Goal: Transaction & Acquisition: Purchase product/service

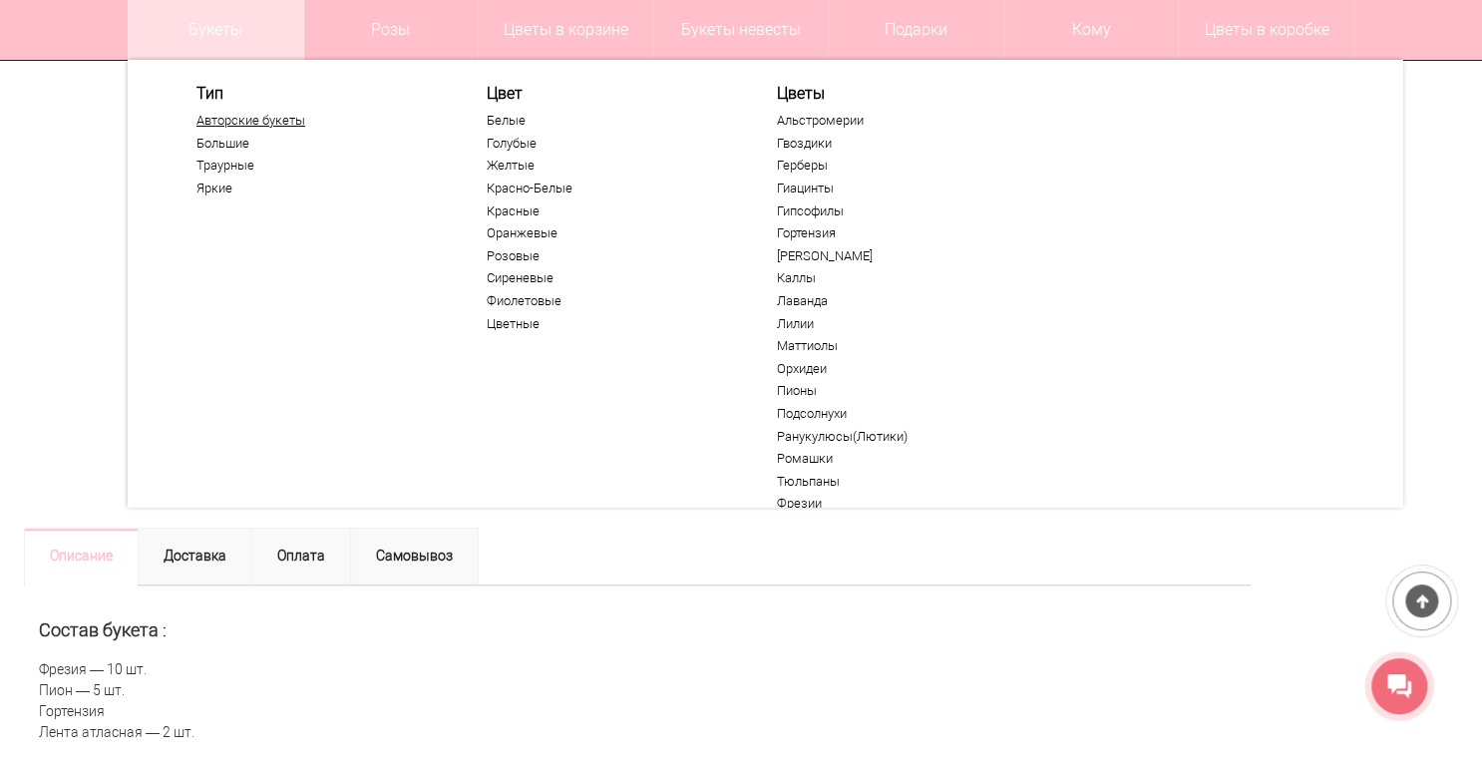
scroll to position [479, 0]
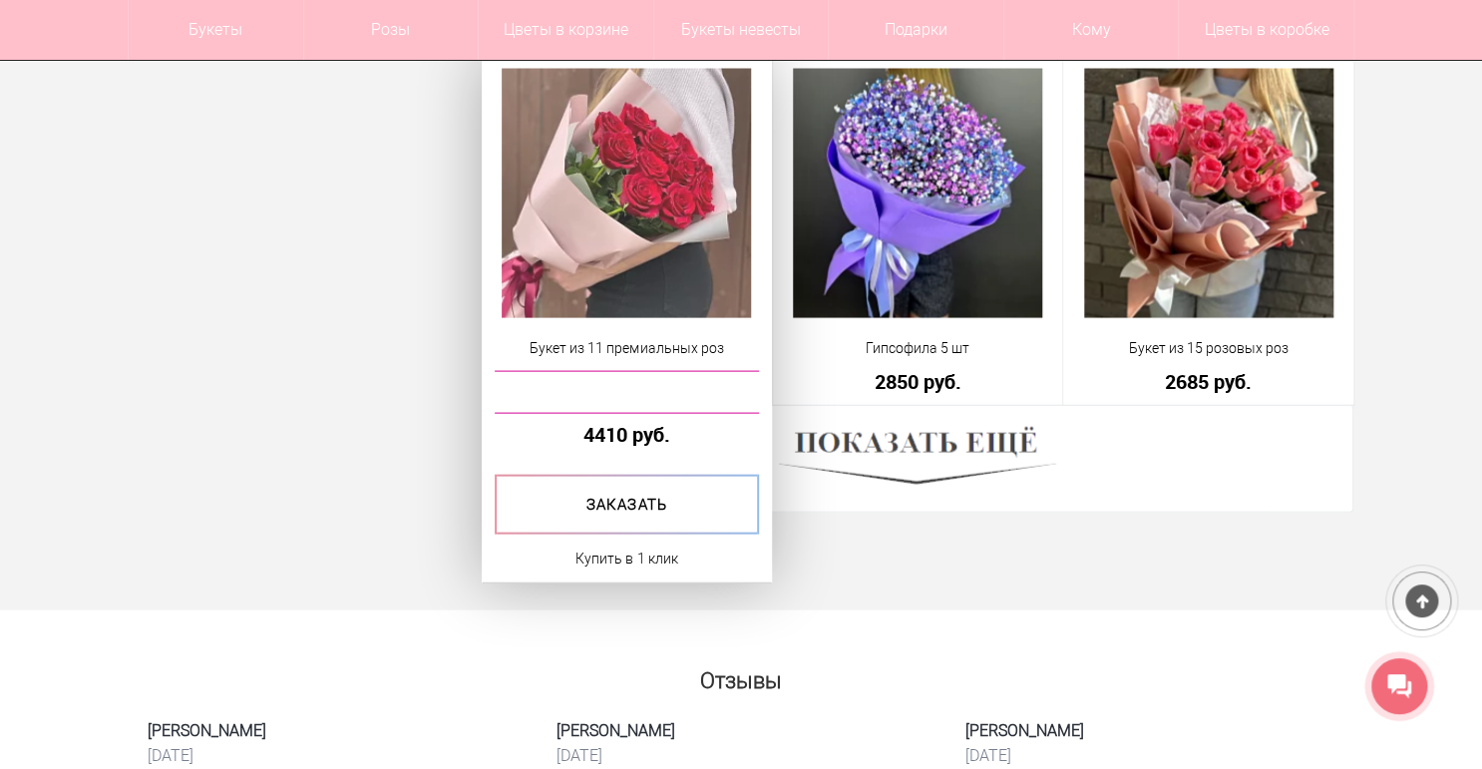
scroll to position [5586, 0]
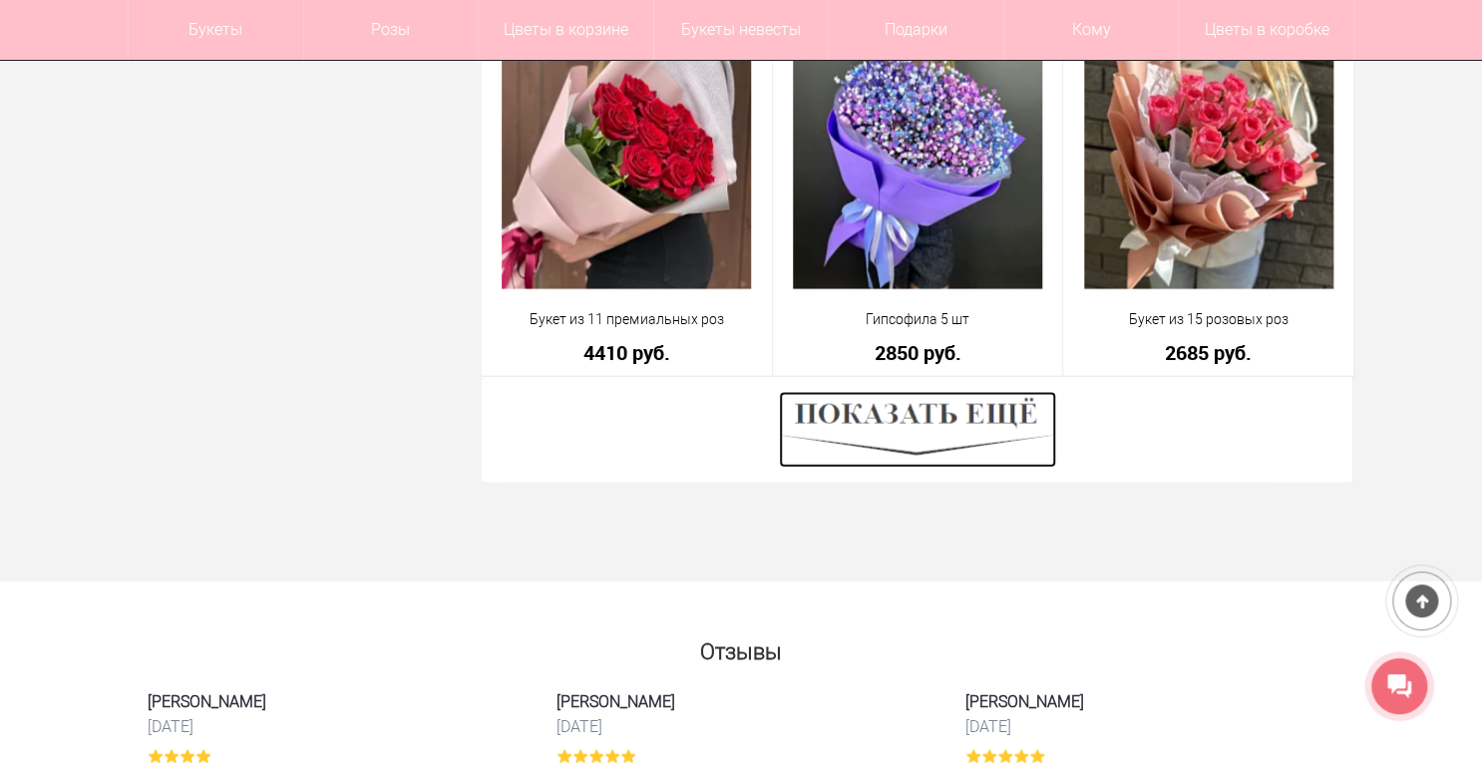
click at [791, 439] on img at bounding box center [917, 430] width 277 height 76
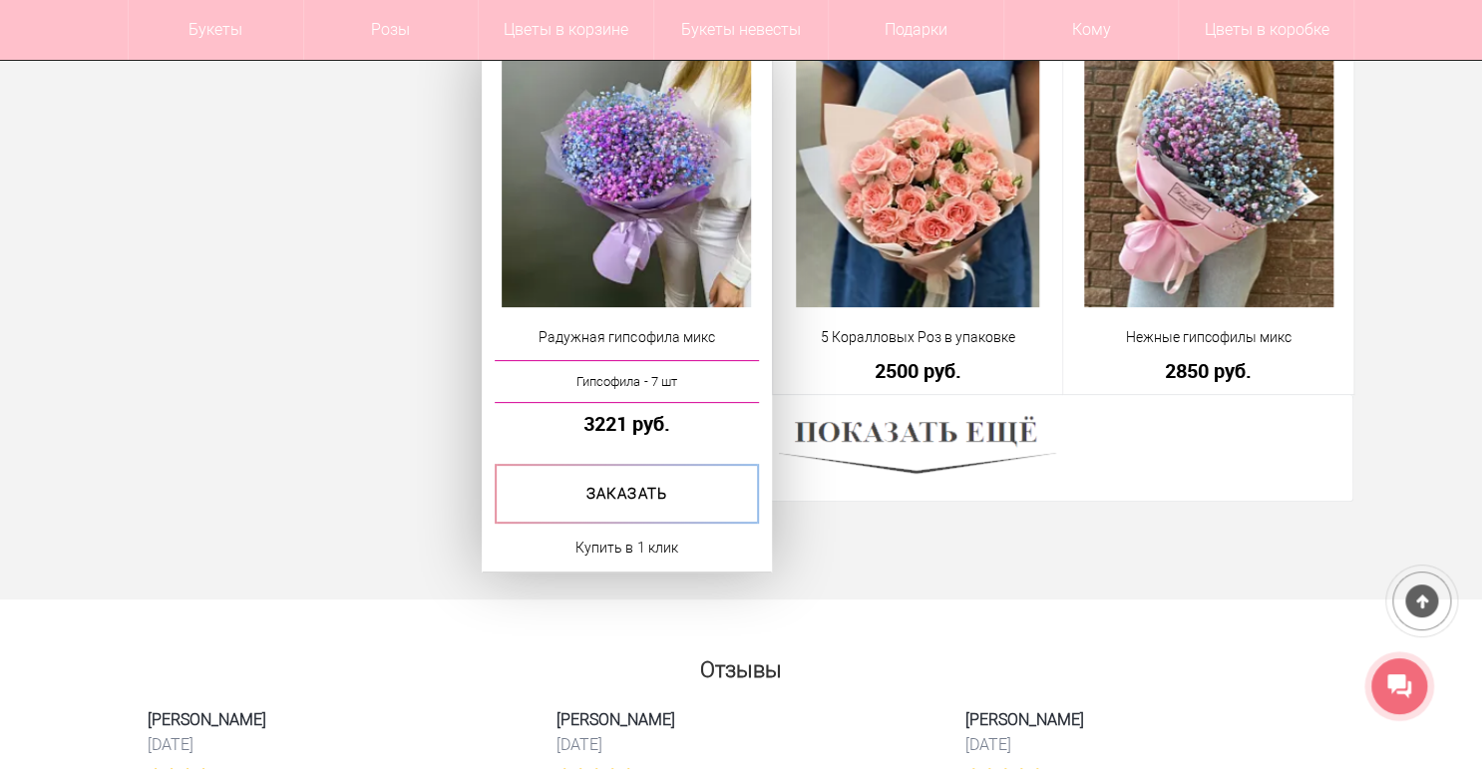
scroll to position [11171, 0]
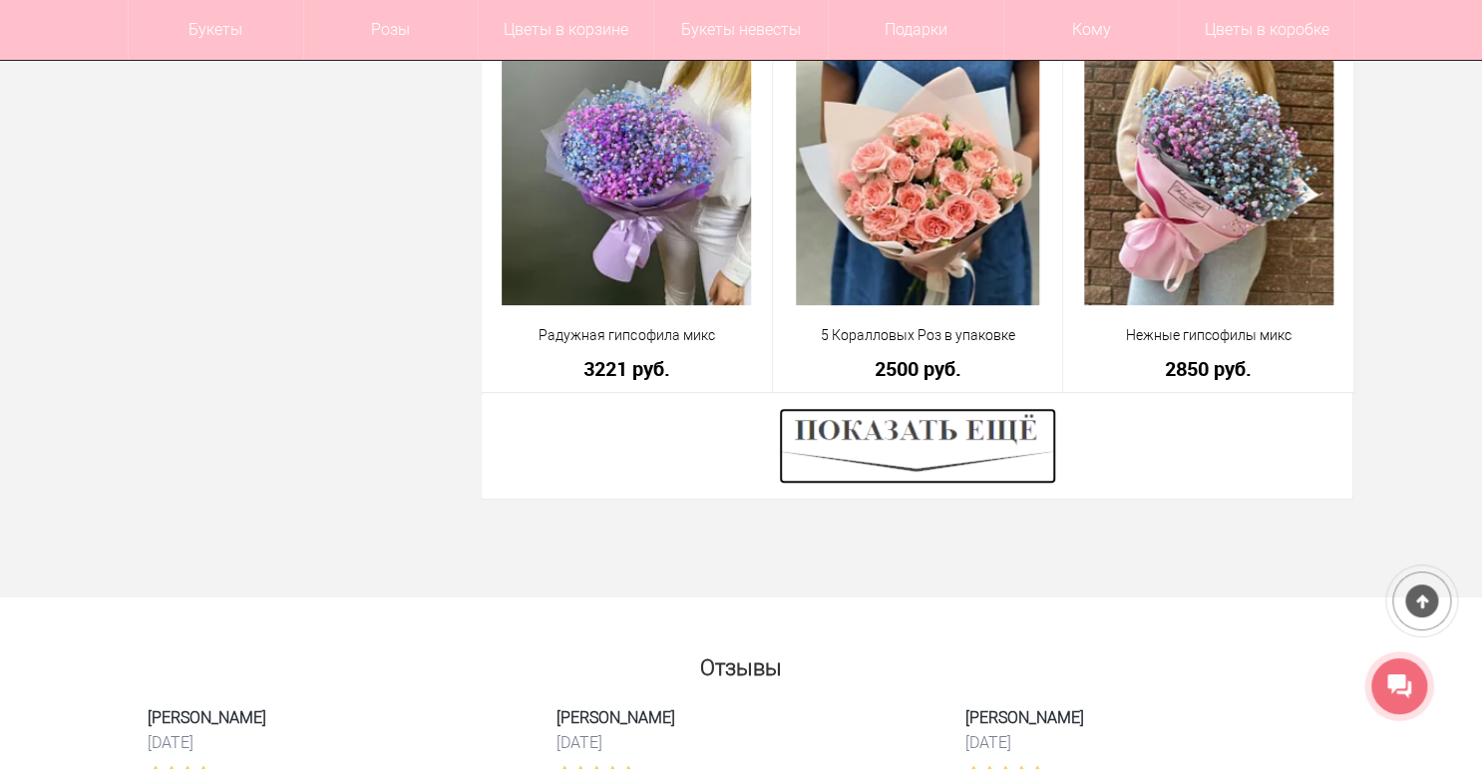
click at [854, 450] on img at bounding box center [917, 446] width 277 height 76
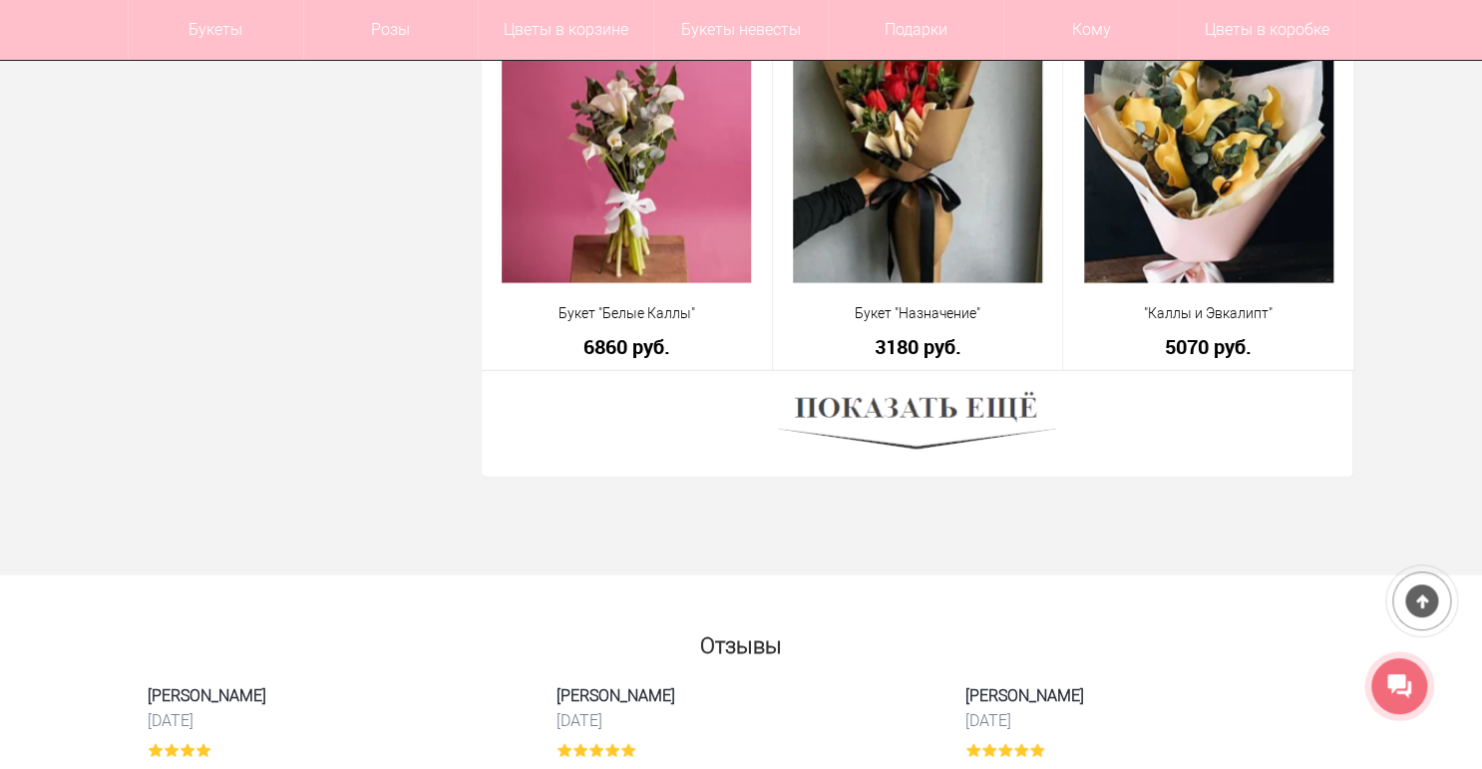
scroll to position [16837, 0]
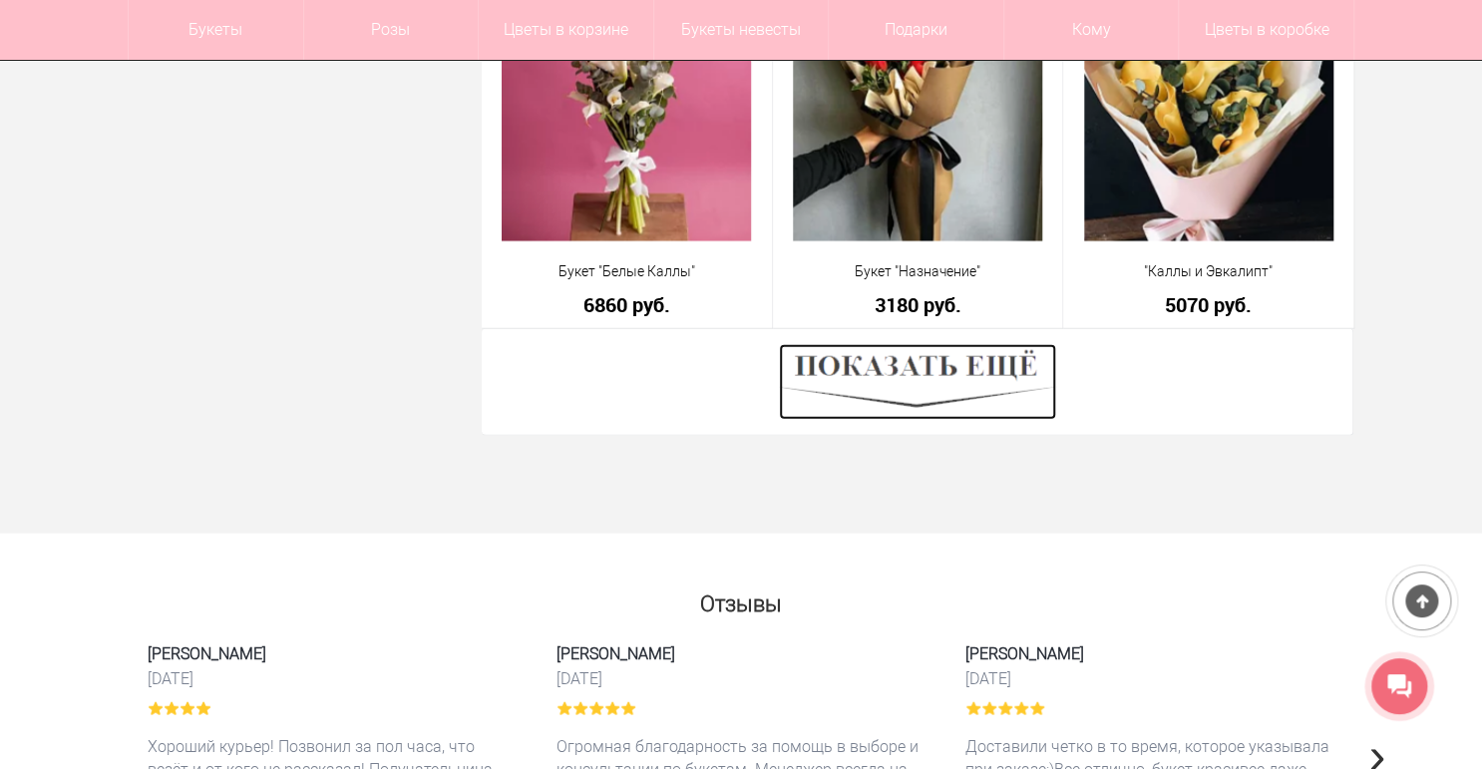
click at [820, 387] on img at bounding box center [917, 382] width 277 height 76
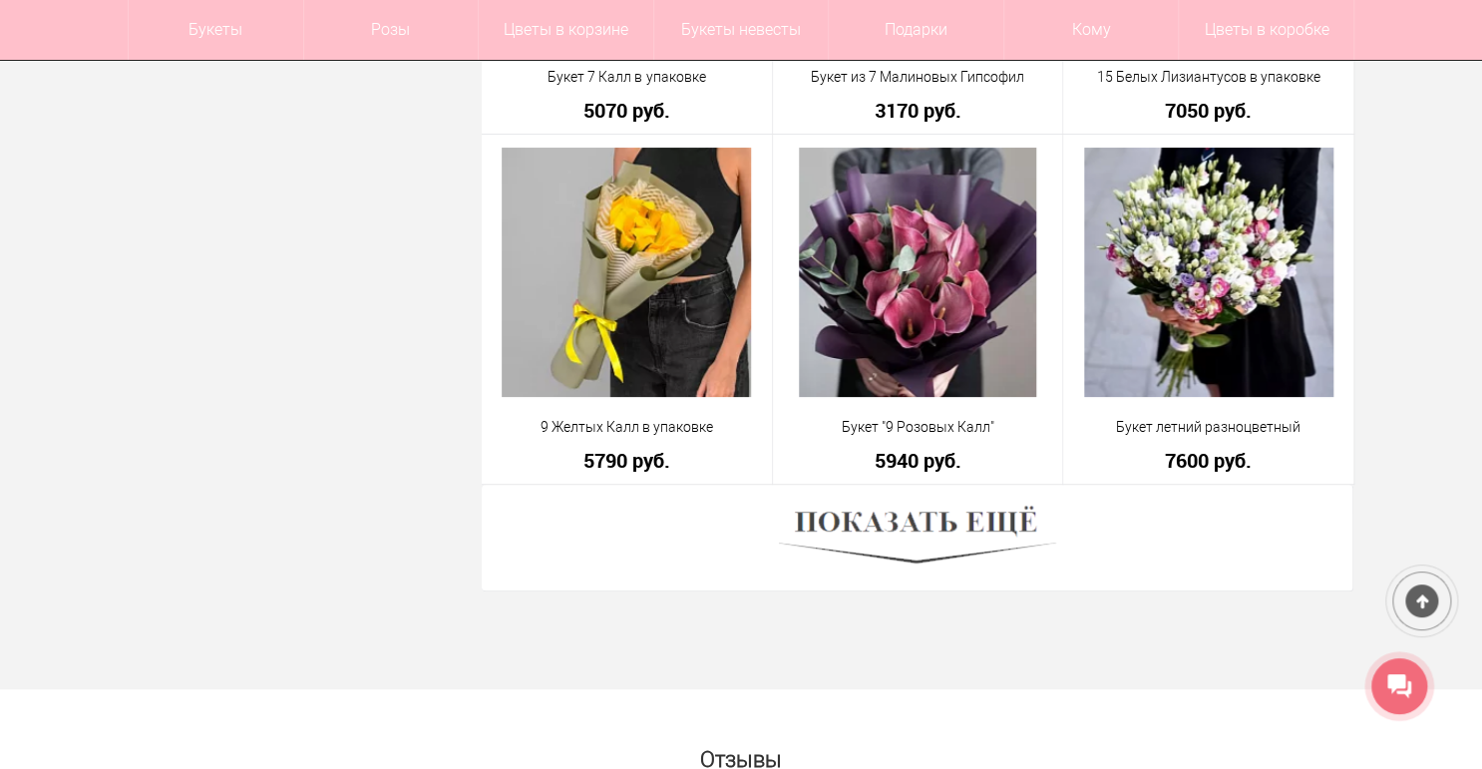
scroll to position [22343, 0]
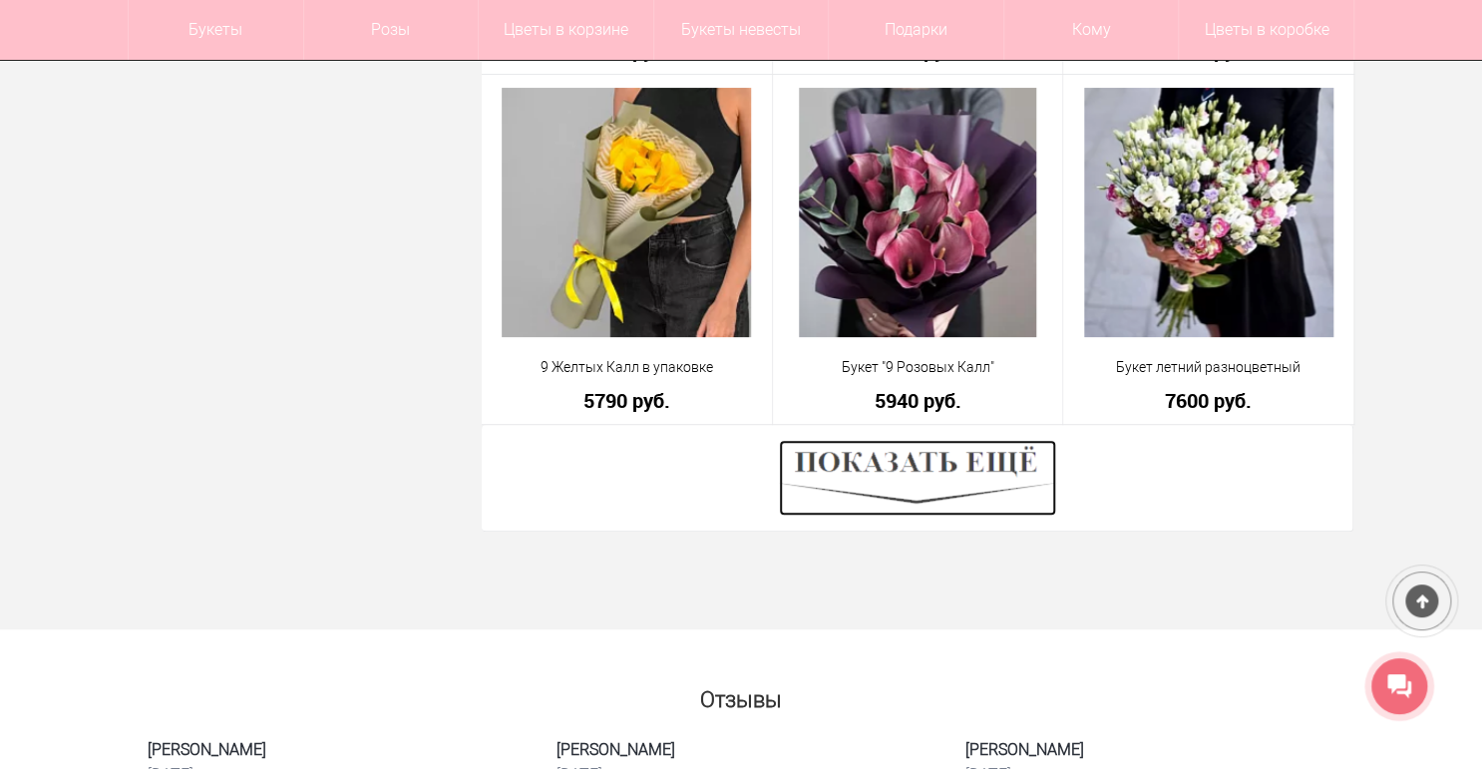
click at [876, 487] on img at bounding box center [917, 478] width 277 height 76
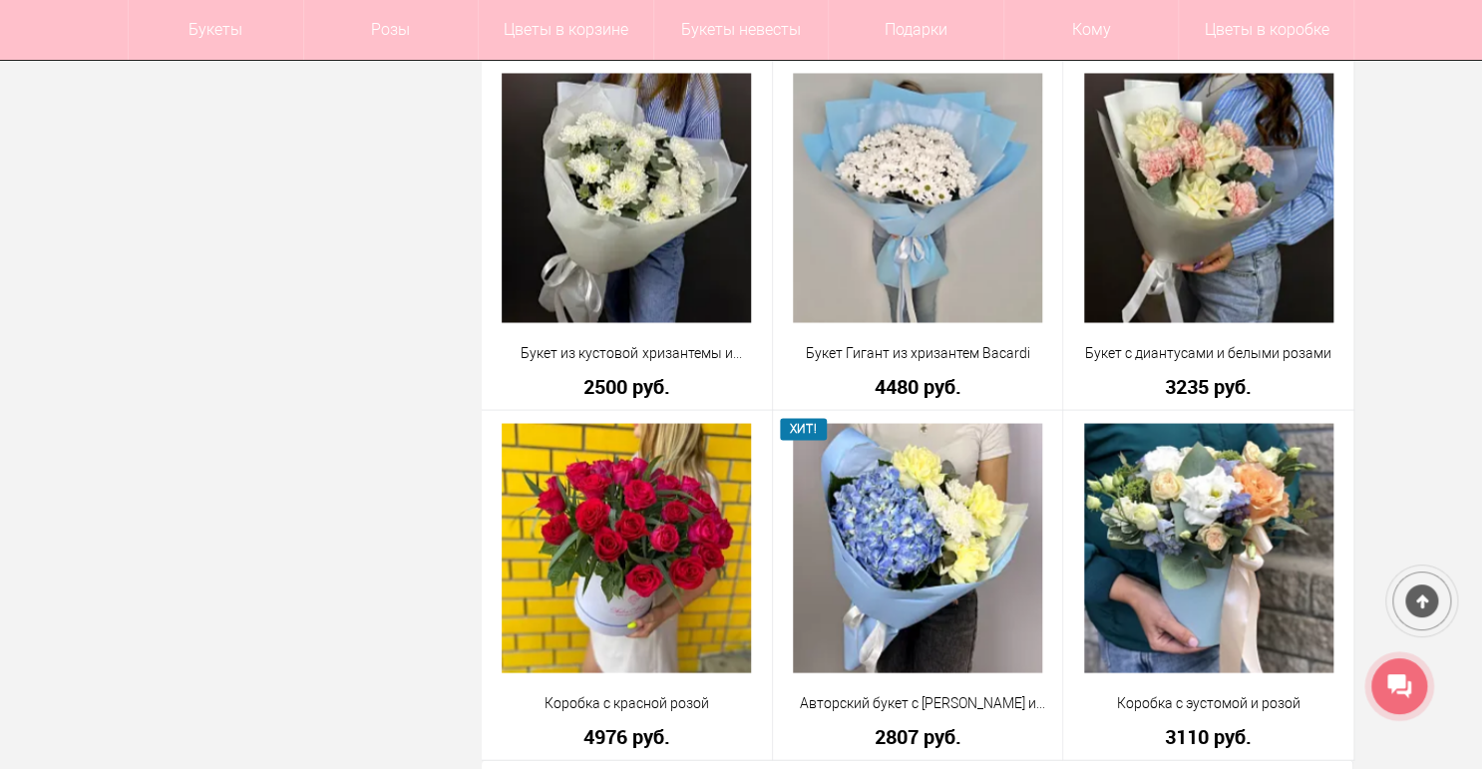
scroll to position [27928, 0]
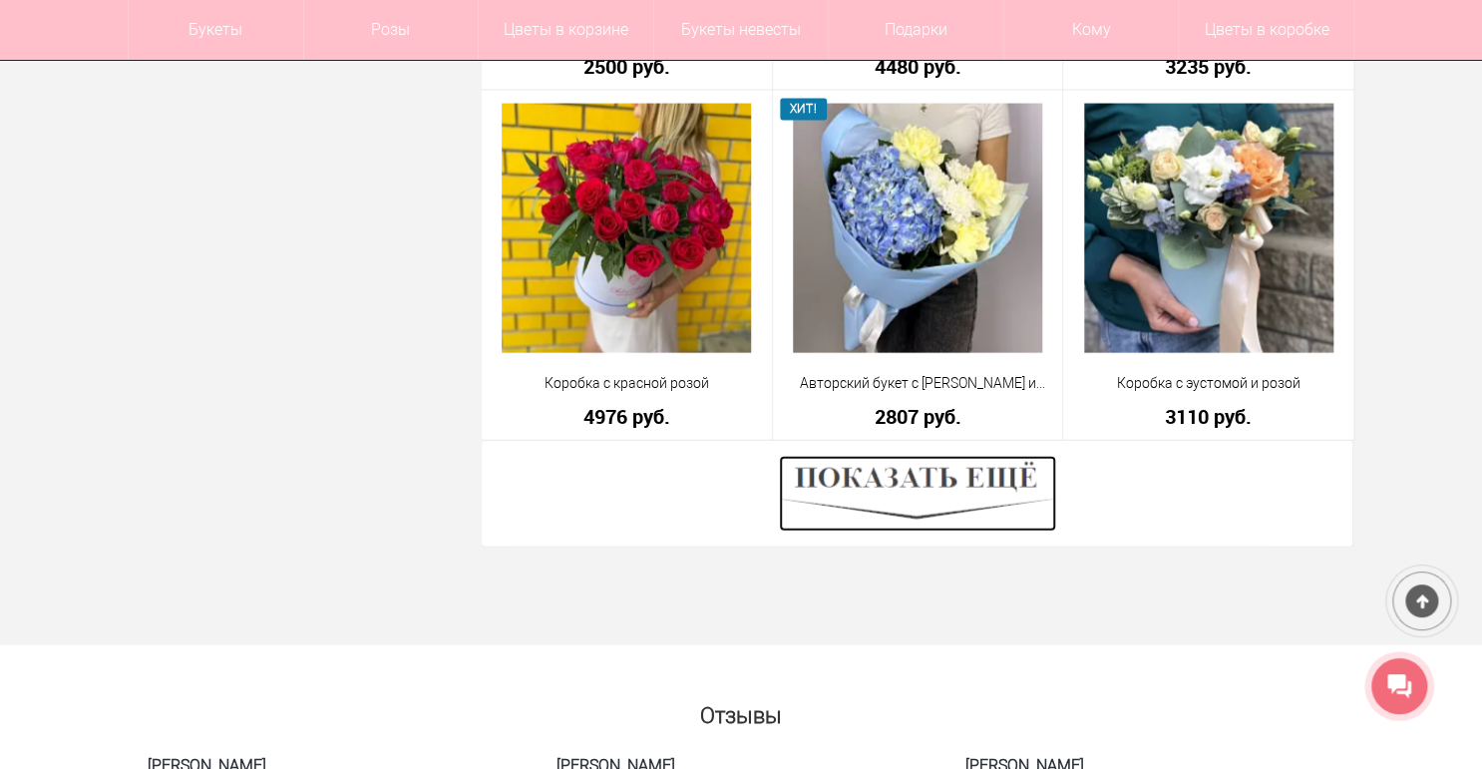
click at [902, 511] on img at bounding box center [917, 494] width 277 height 76
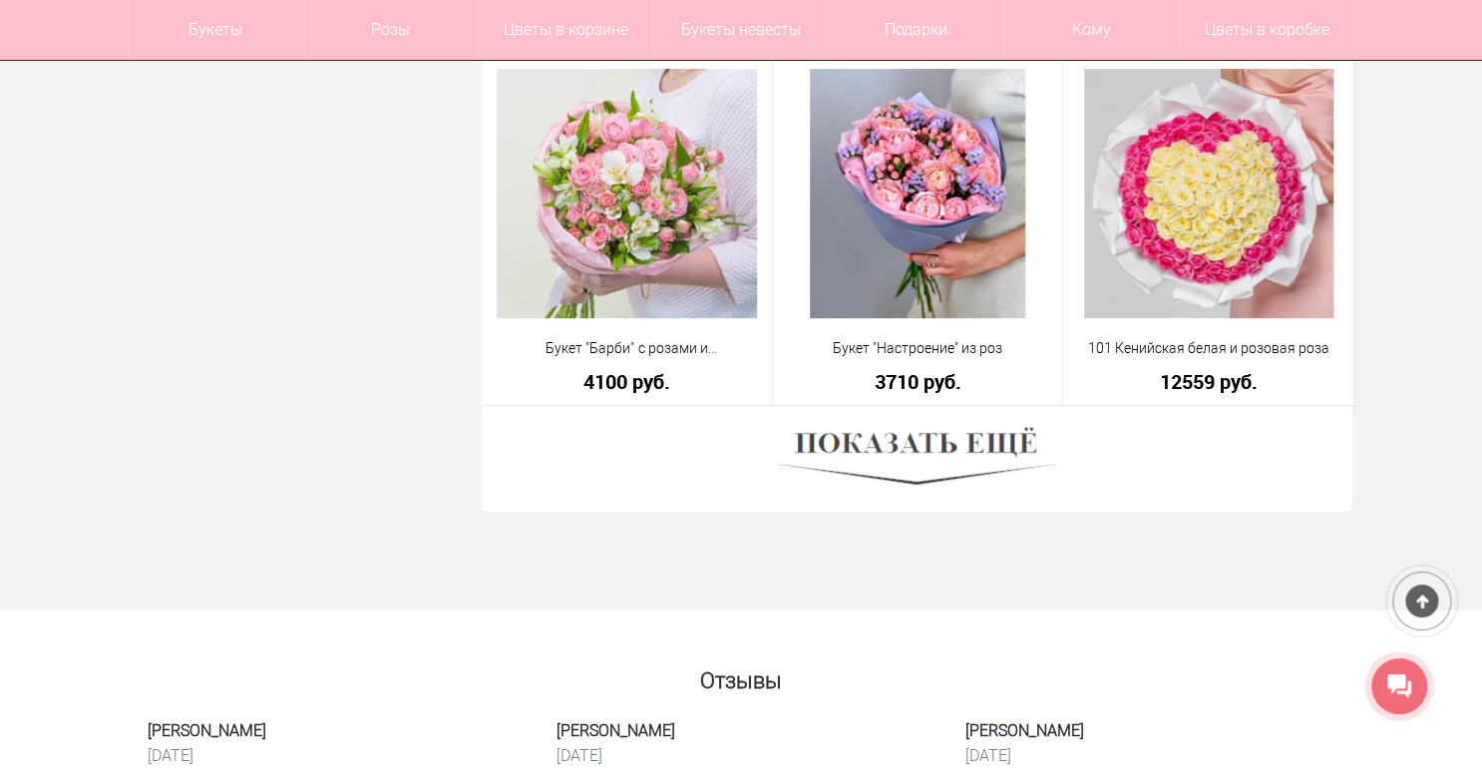
scroll to position [33594, 0]
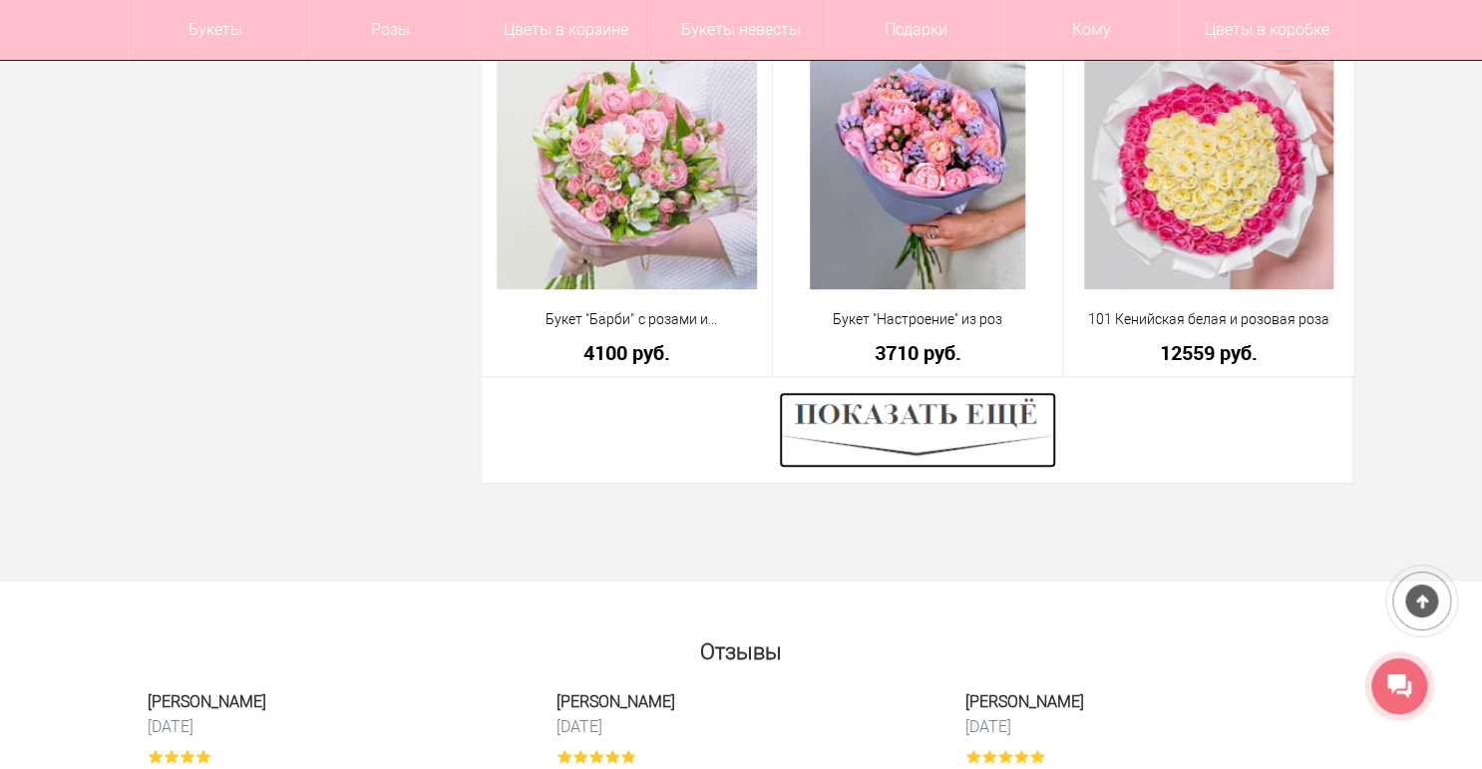
click at [849, 440] on img at bounding box center [917, 430] width 277 height 76
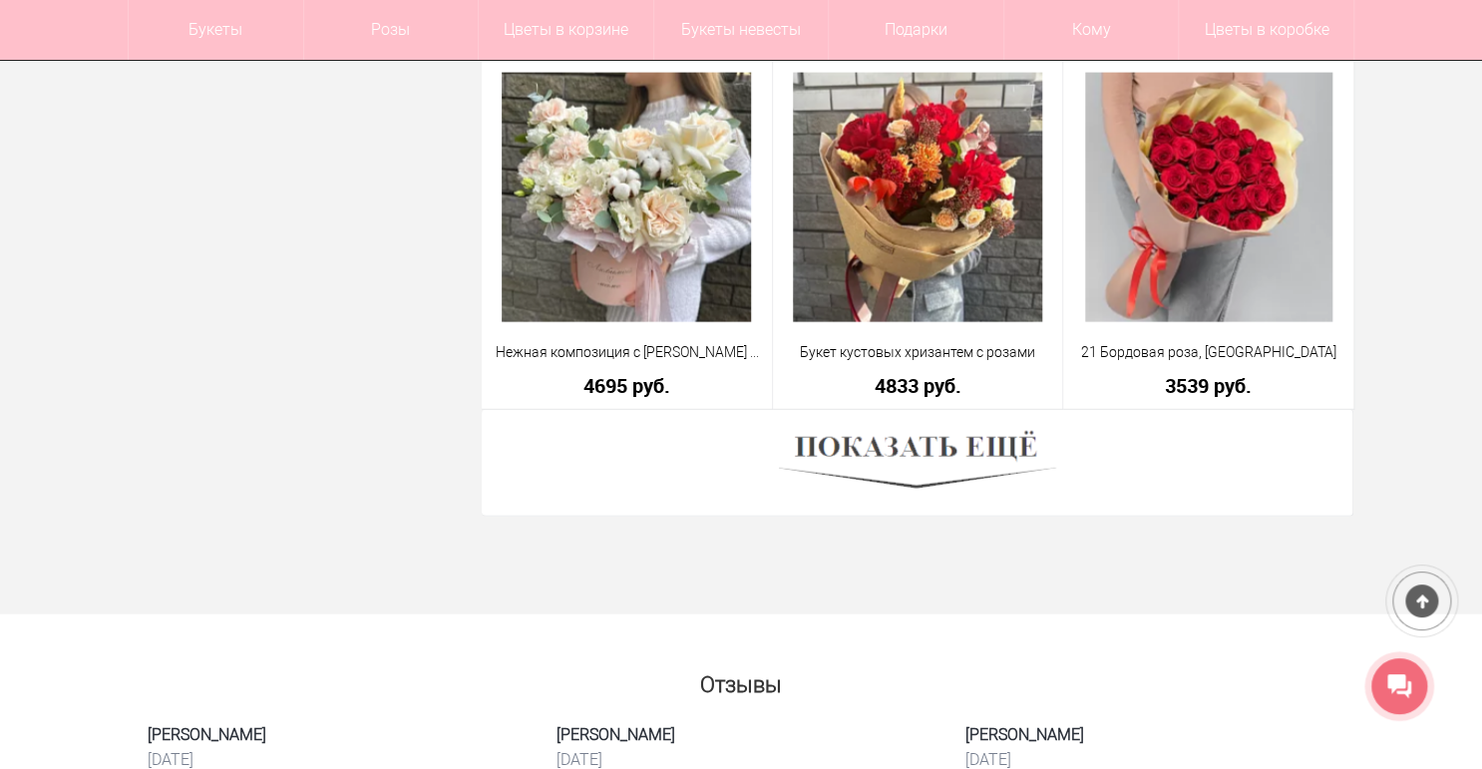
scroll to position [39180, 0]
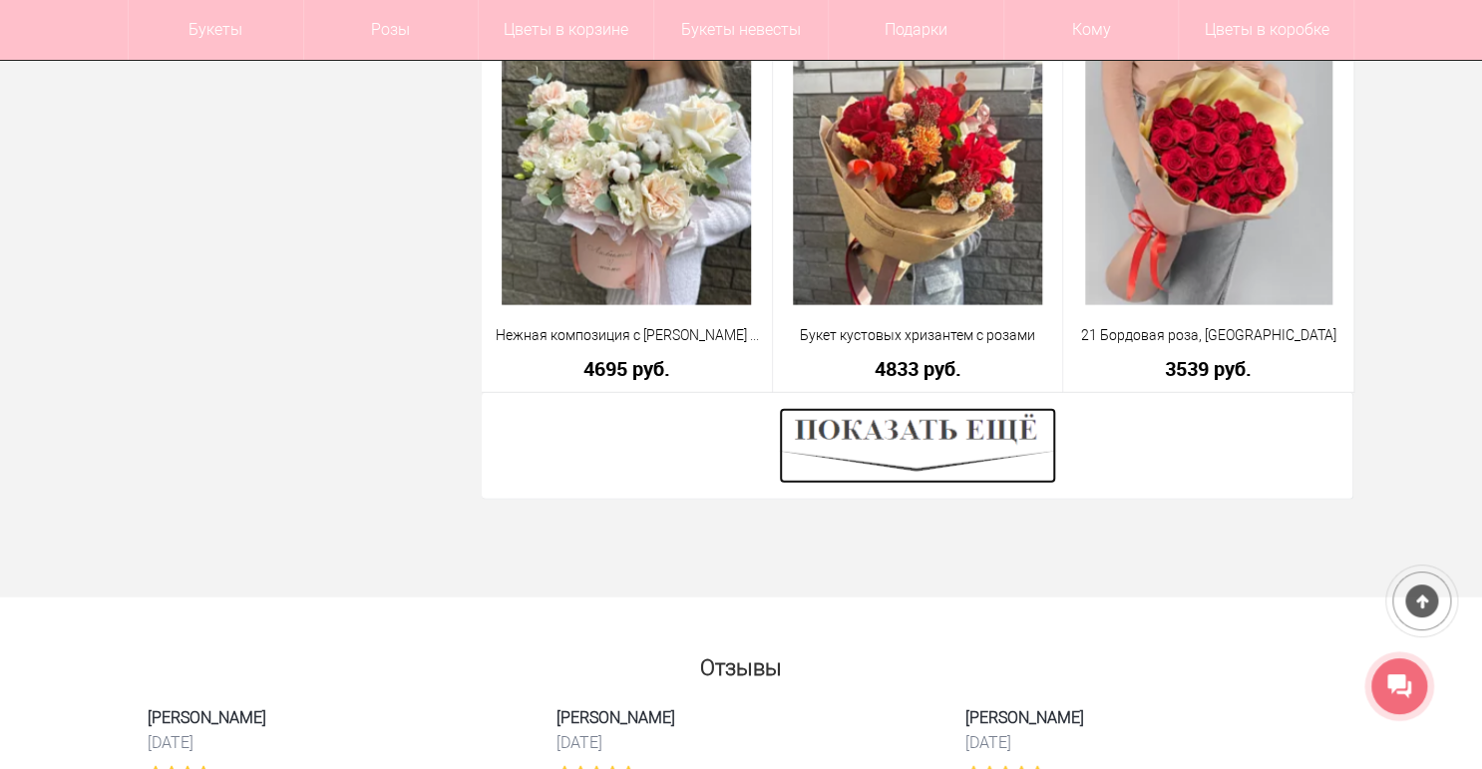
click at [883, 455] on img at bounding box center [917, 446] width 277 height 76
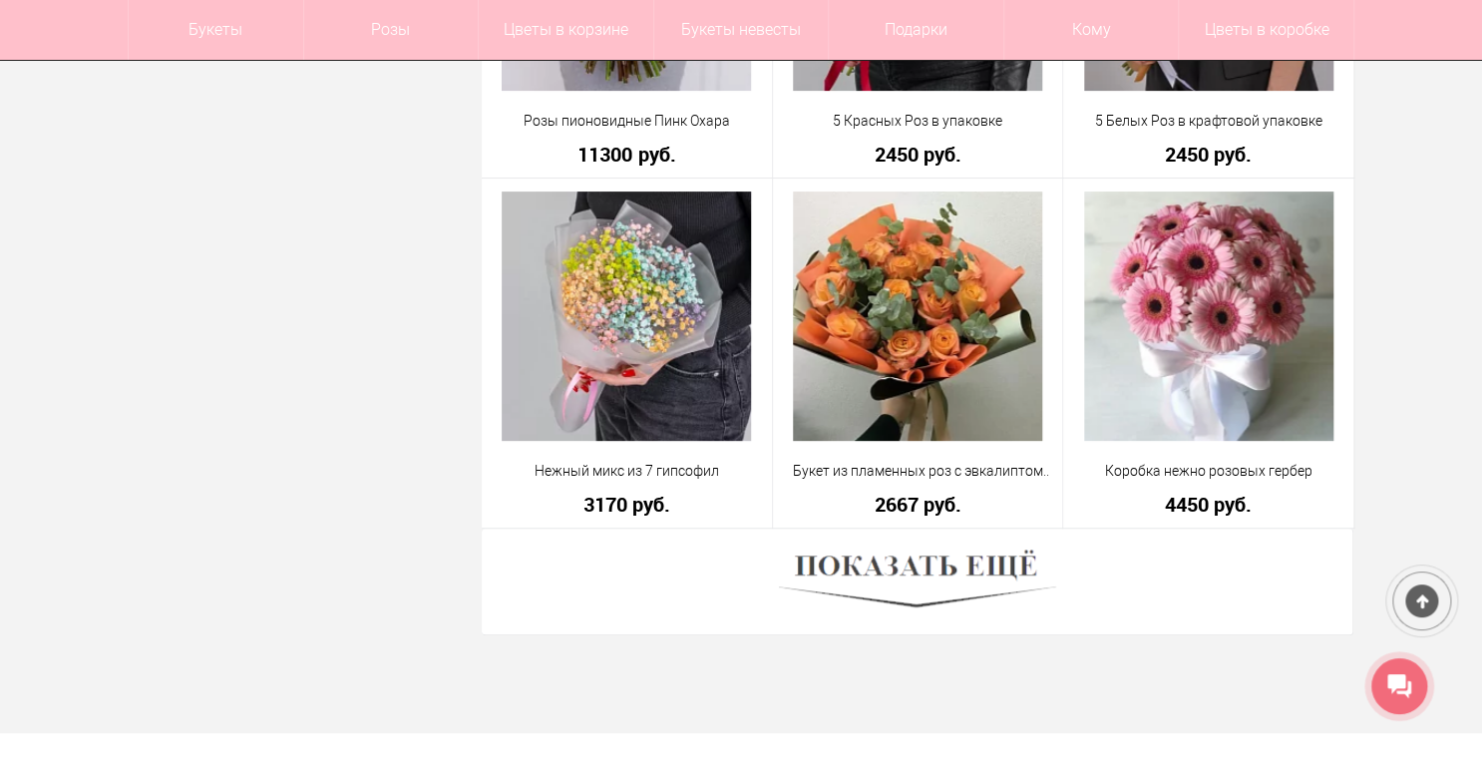
scroll to position [44685, 0]
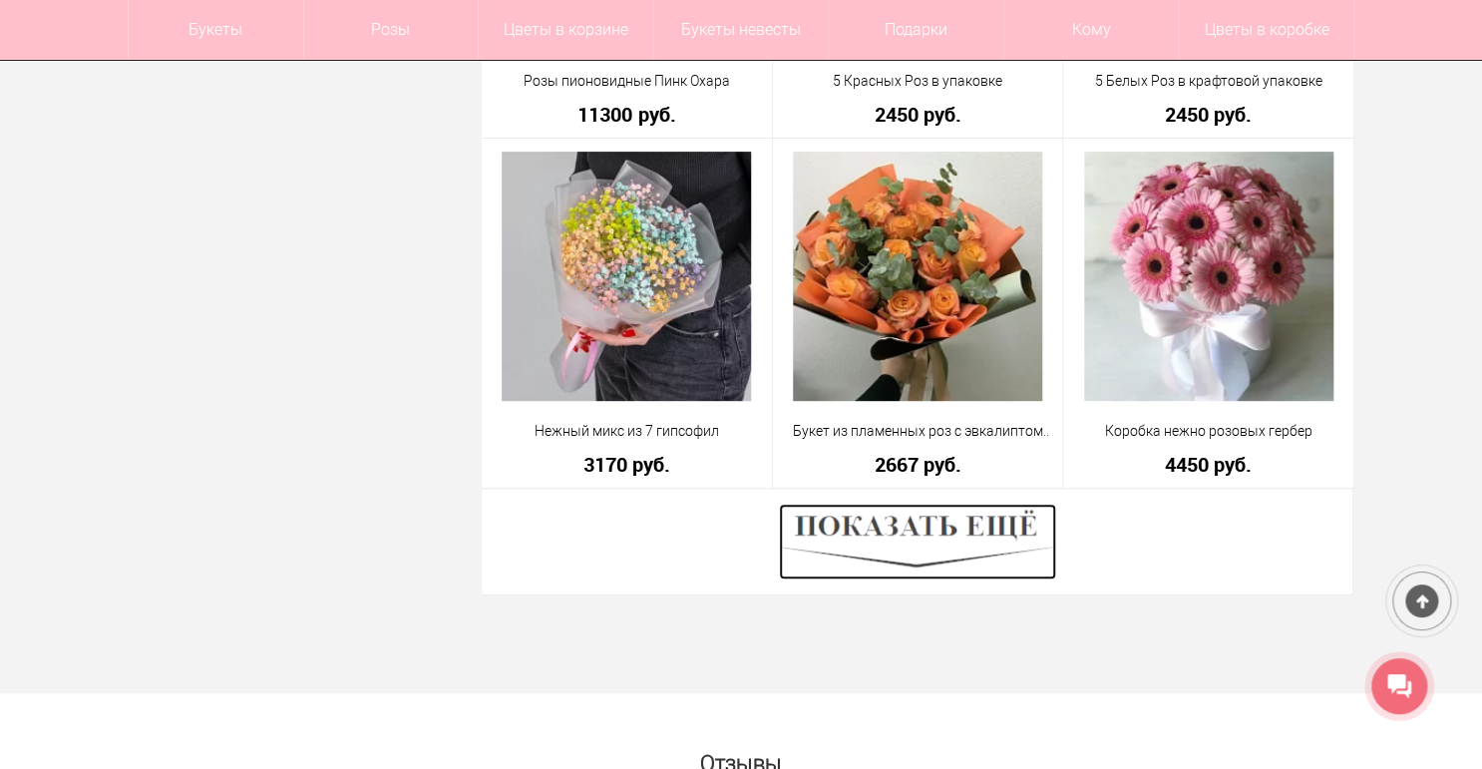
click at [859, 530] on img at bounding box center [917, 542] width 277 height 76
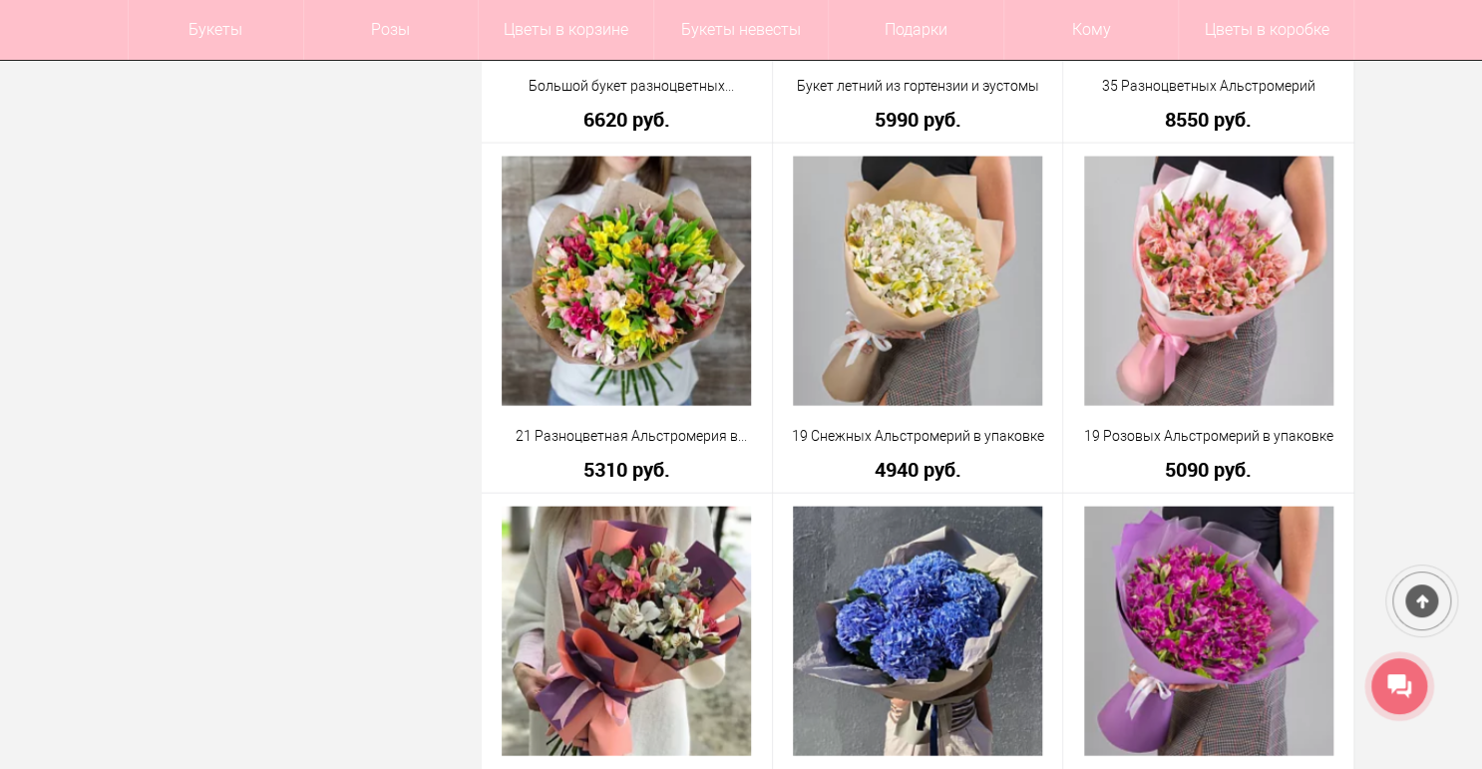
scroll to position [46441, 0]
